Goal: Task Accomplishment & Management: Manage account settings

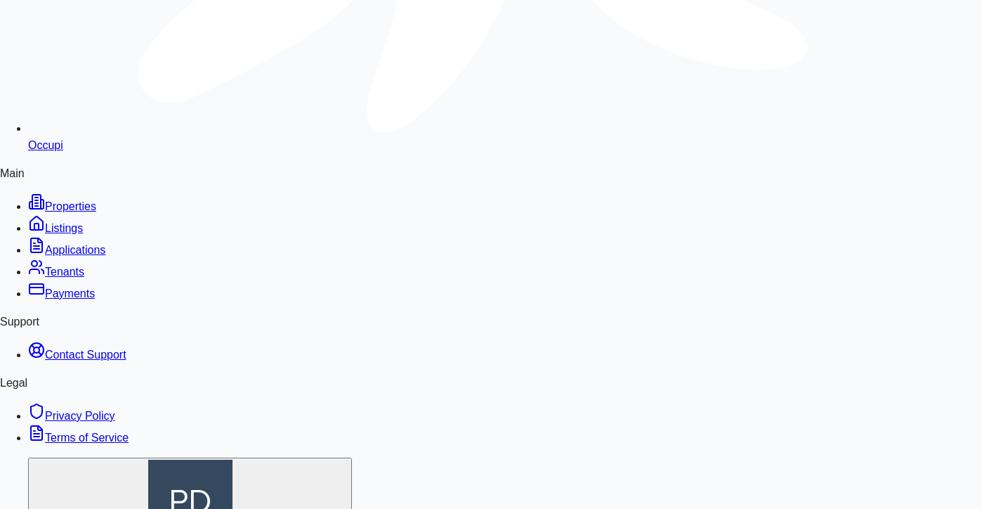
scroll to position [1037, 0]
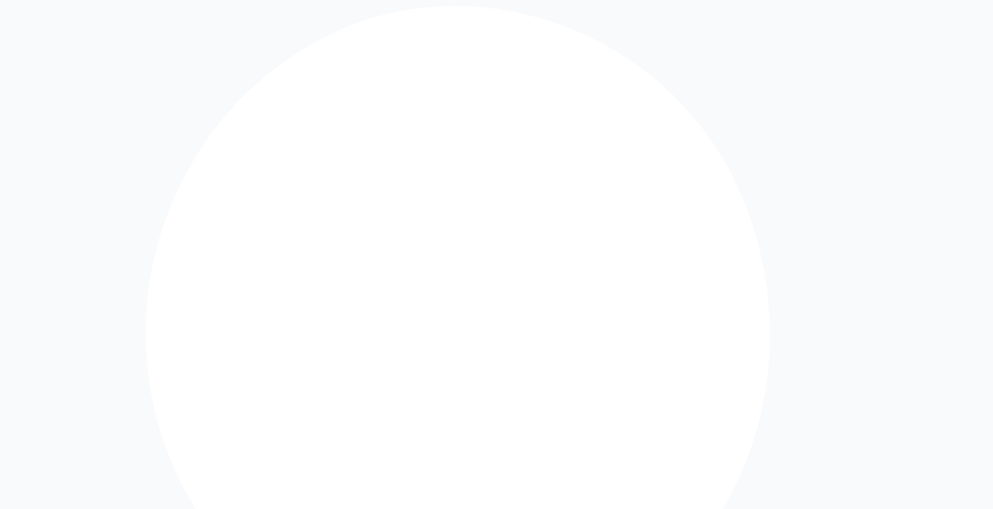
type input "**********"
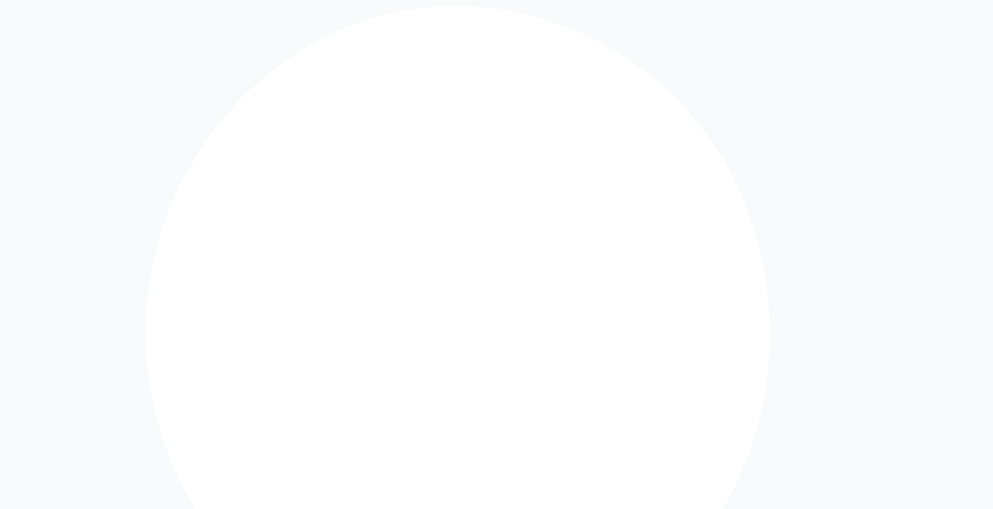
type input "**********"
